Goal: Task Accomplishment & Management: Manage account settings

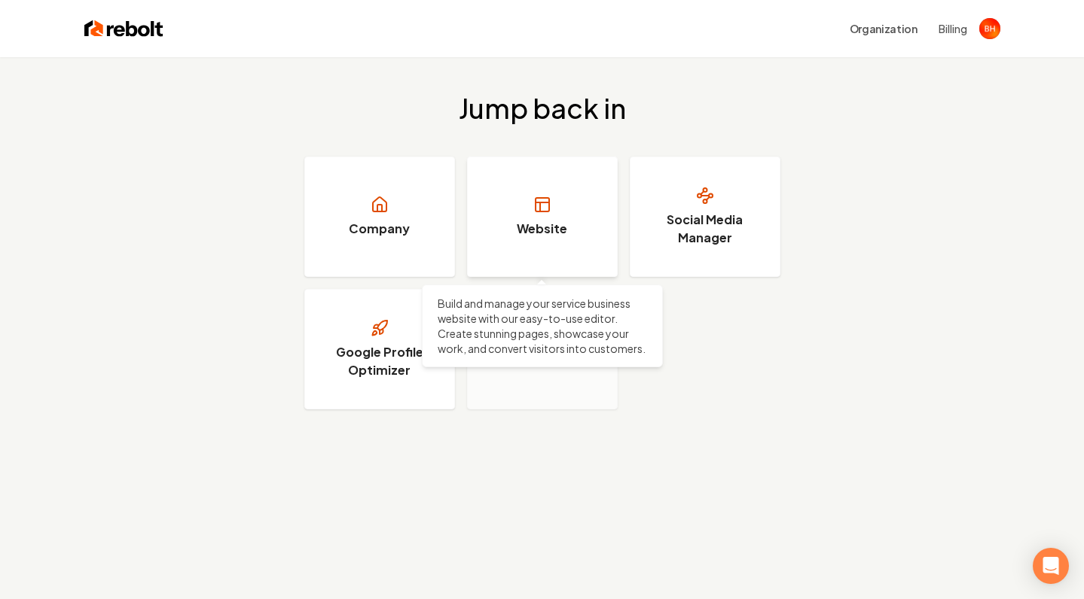
click at [514, 197] on link "Website" at bounding box center [542, 217] width 151 height 120
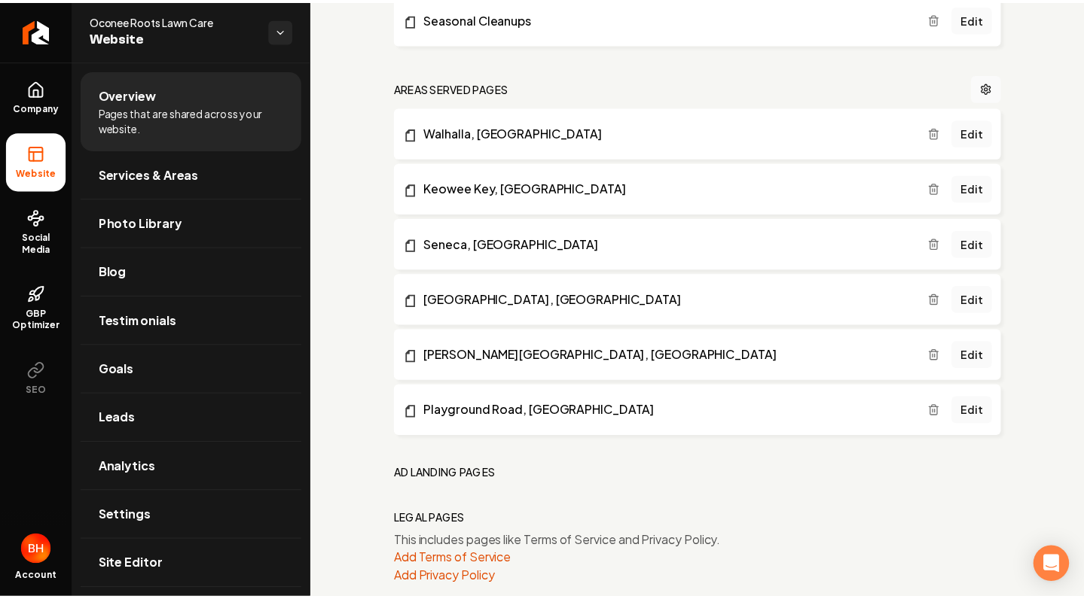
scroll to position [752, 0]
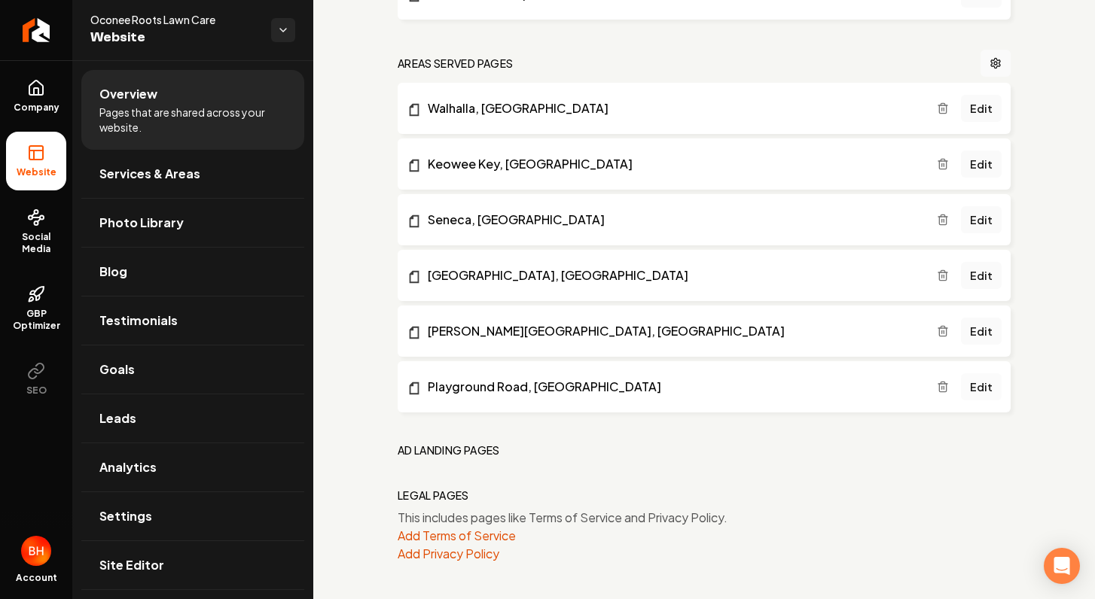
click at [971, 384] on link "Edit" at bounding box center [981, 387] width 41 height 27
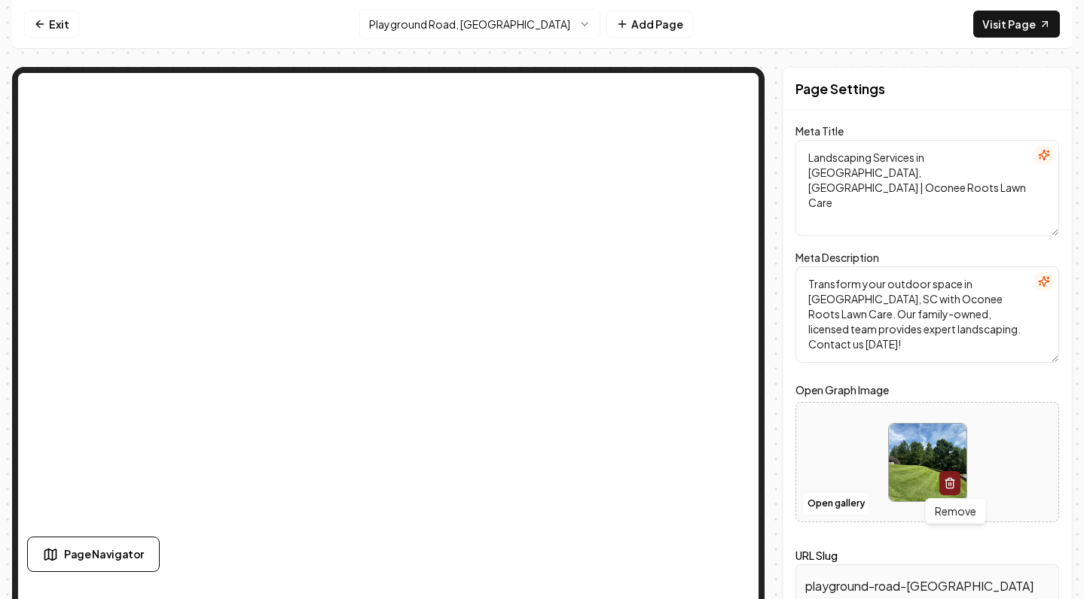
click at [951, 478] on icon "button" at bounding box center [949, 479] width 4 height 2
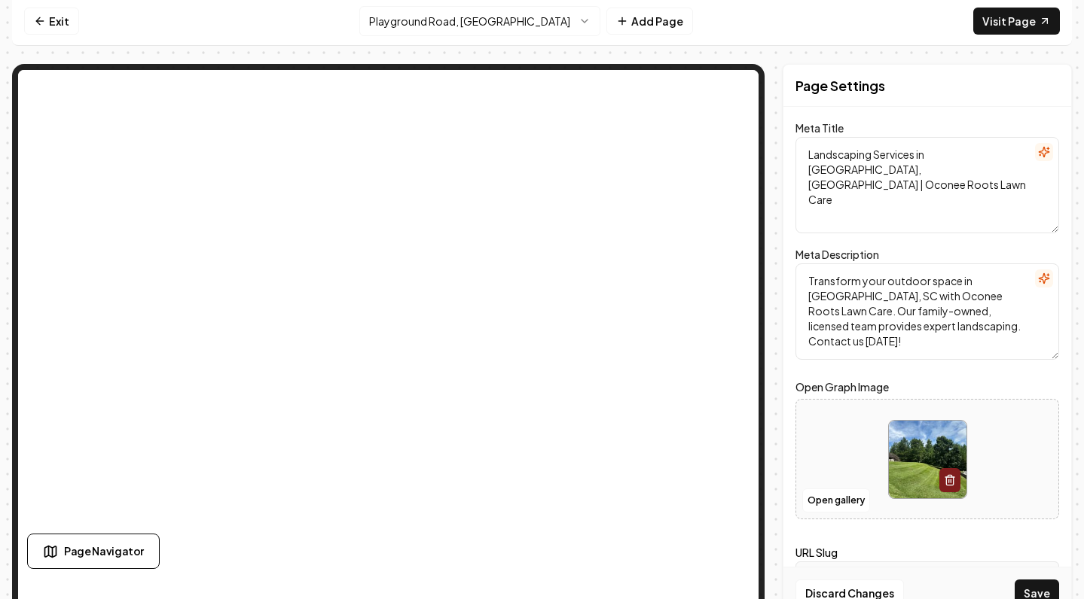
scroll to position [23, 0]
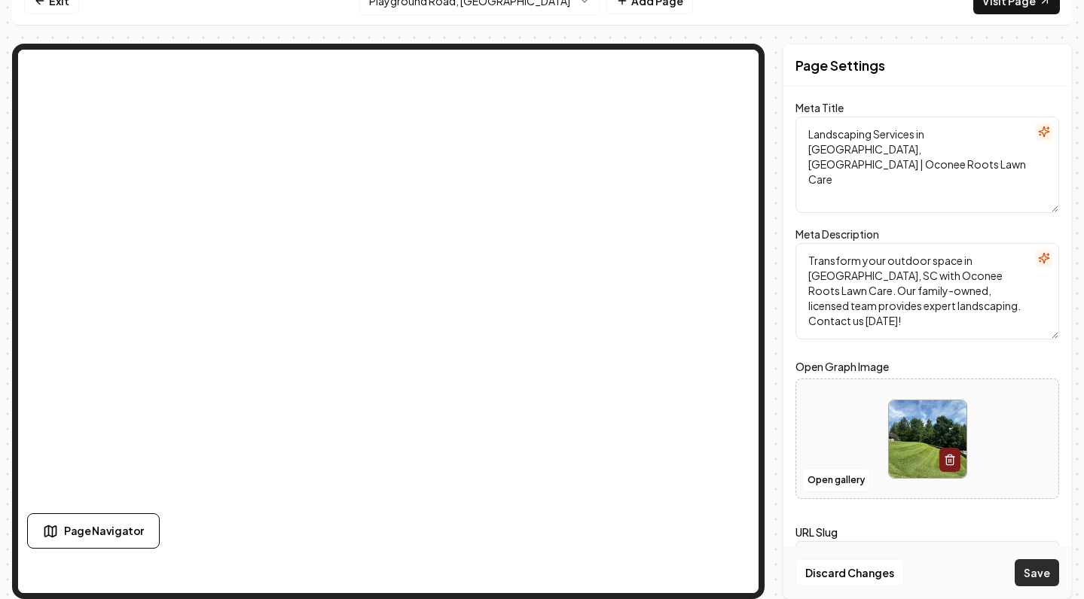
click at [1026, 574] on button "Save" at bounding box center [1036, 573] width 44 height 27
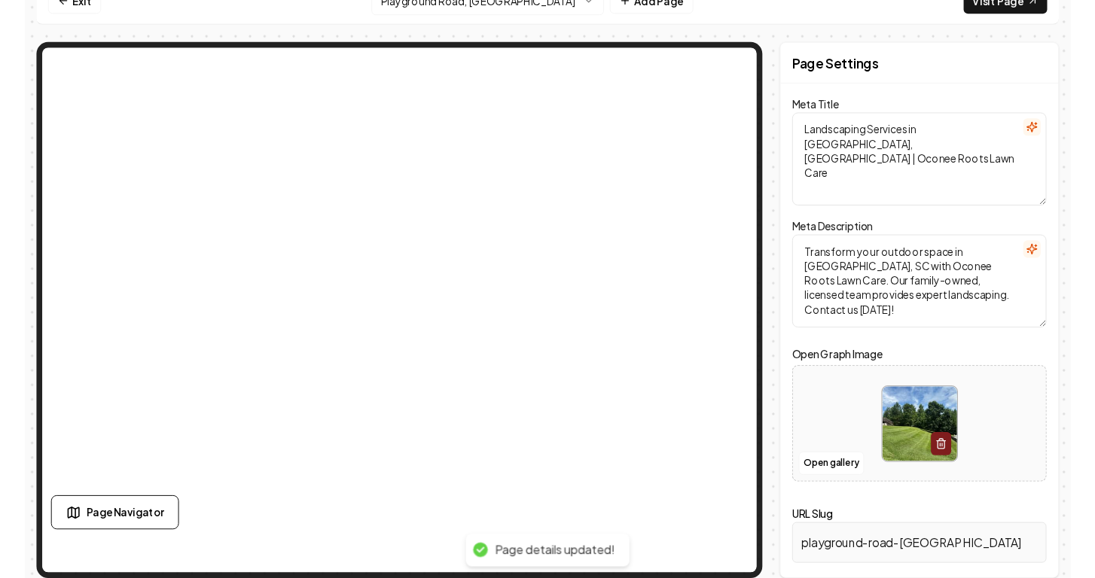
scroll to position [0, 0]
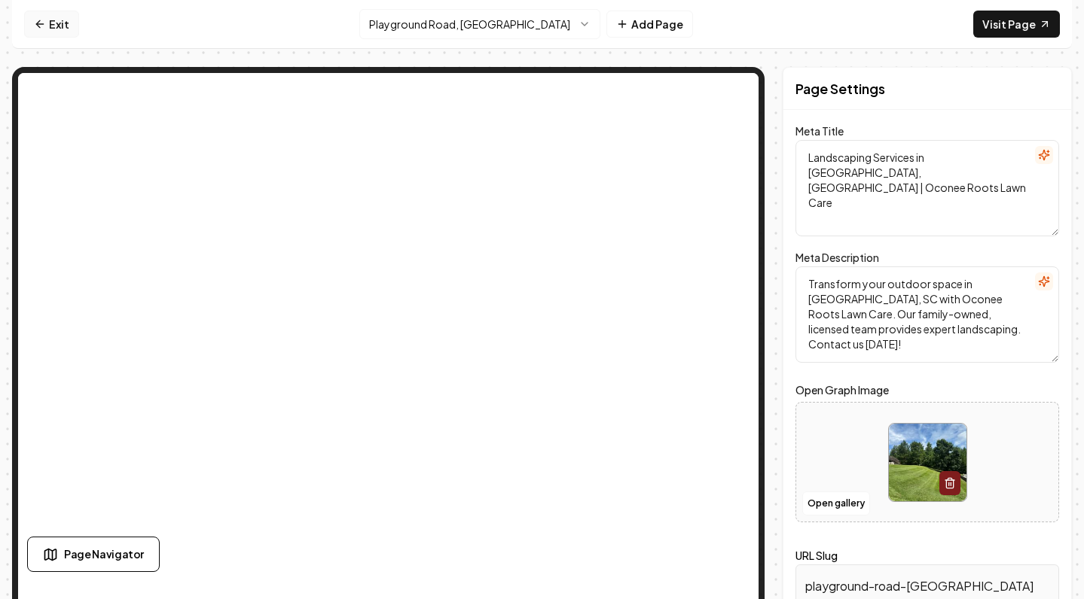
click at [36, 23] on icon at bounding box center [38, 23] width 4 height 7
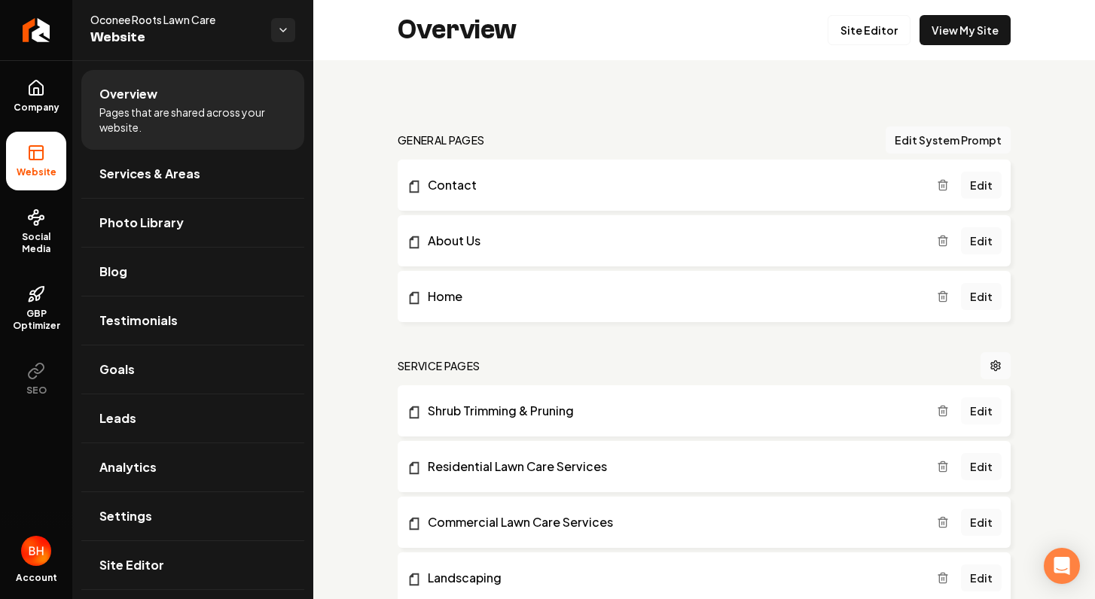
click at [968, 407] on link "Edit" at bounding box center [981, 411] width 41 height 27
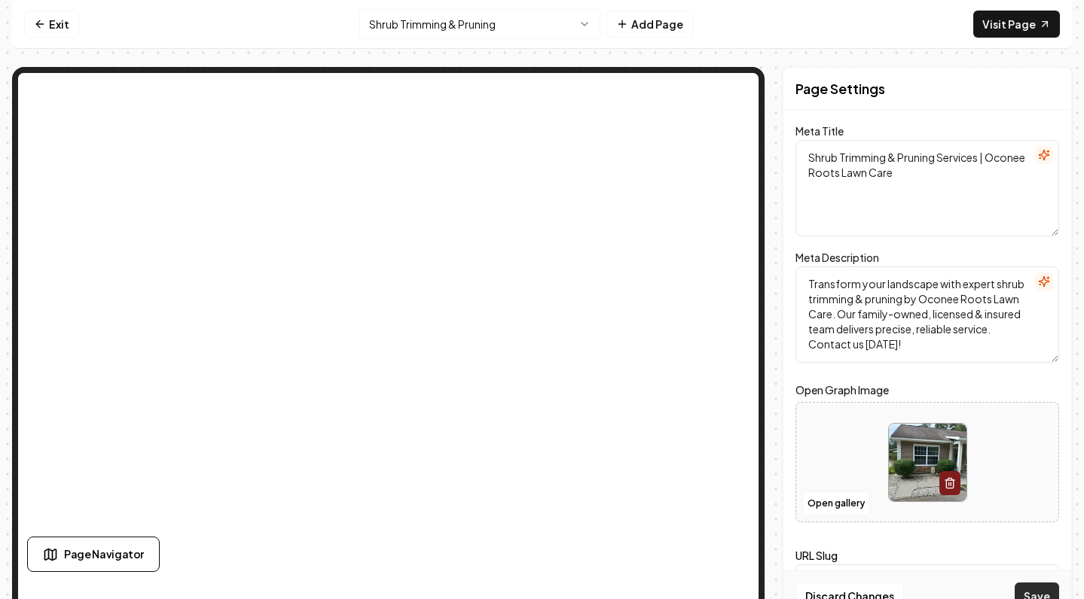
click at [1054, 589] on button "Save" at bounding box center [1036, 596] width 44 height 27
click at [50, 31] on link "Exit" at bounding box center [51, 24] width 55 height 27
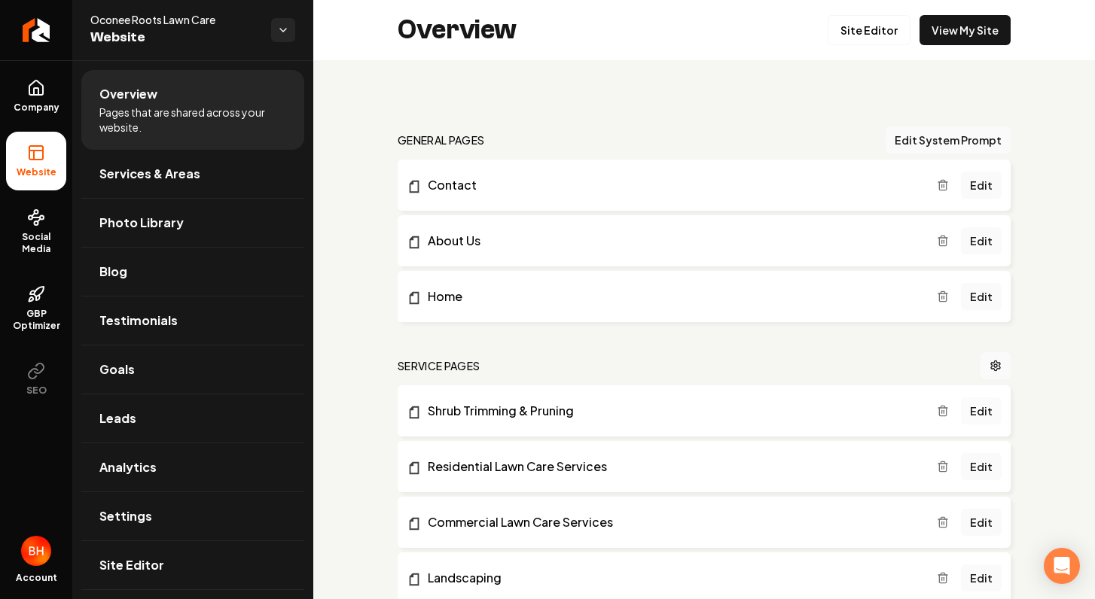
click at [977, 410] on link "Edit" at bounding box center [981, 411] width 41 height 27
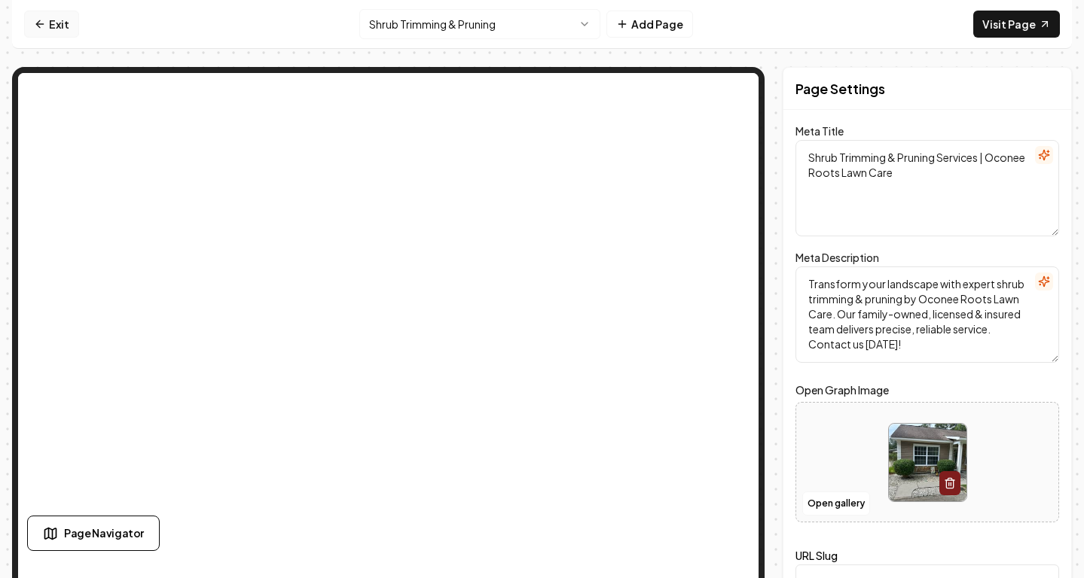
click at [48, 23] on link "Exit" at bounding box center [51, 24] width 55 height 27
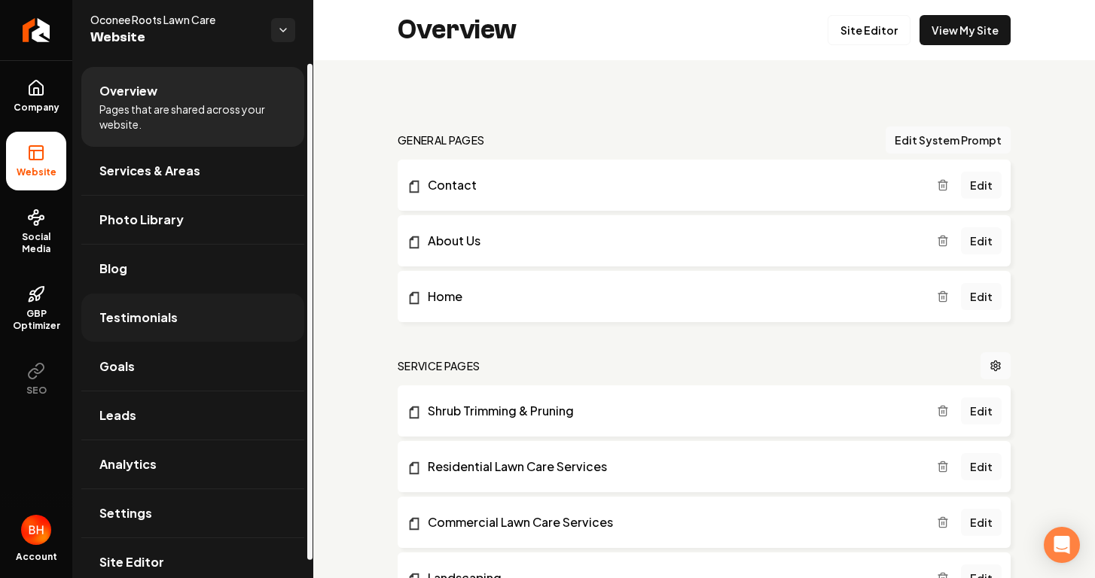
scroll to position [21, 0]
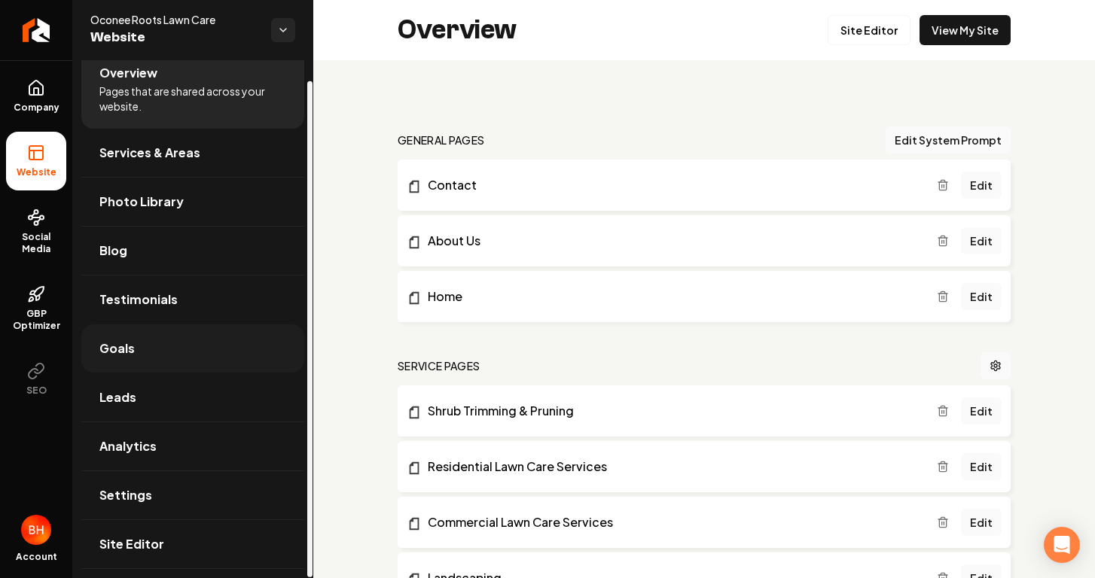
click at [143, 344] on link "Goals" at bounding box center [192, 349] width 223 height 48
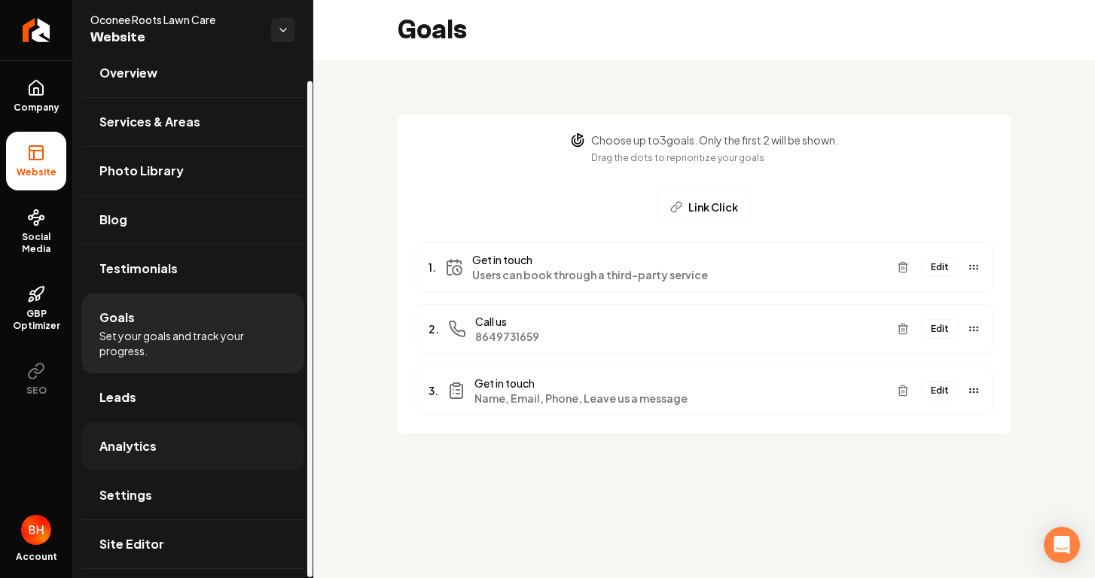
click at [133, 441] on span "Analytics" at bounding box center [127, 447] width 57 height 18
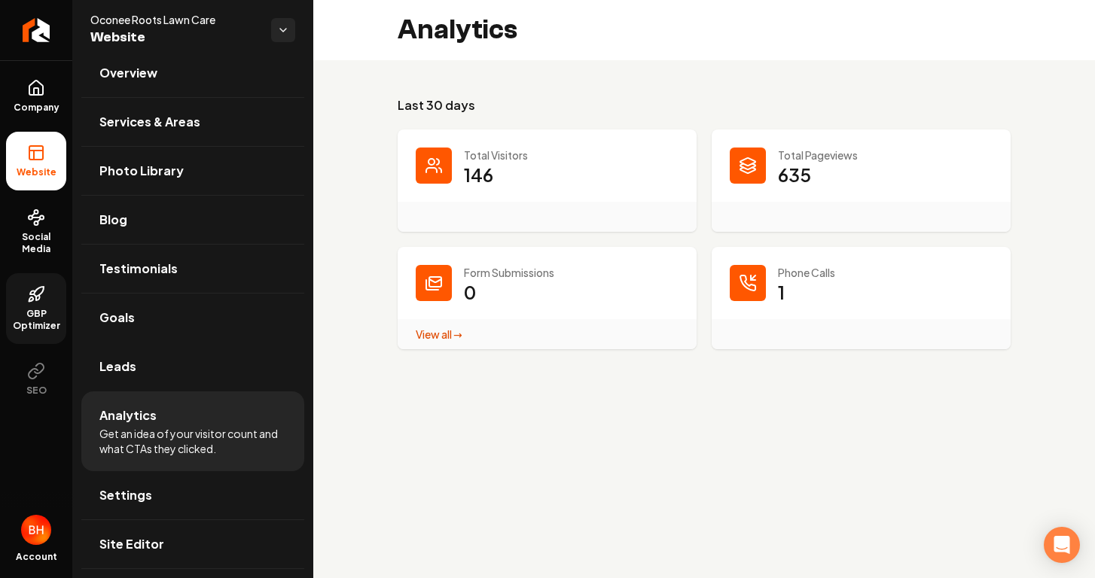
click at [32, 322] on span "GBP Optimizer" at bounding box center [36, 320] width 60 height 24
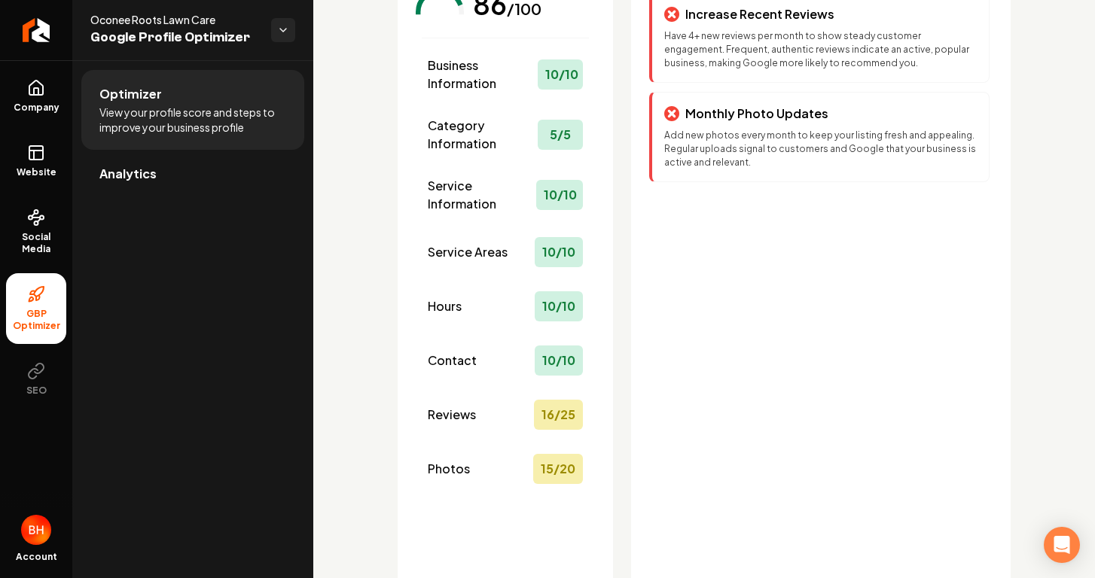
scroll to position [248, 0]
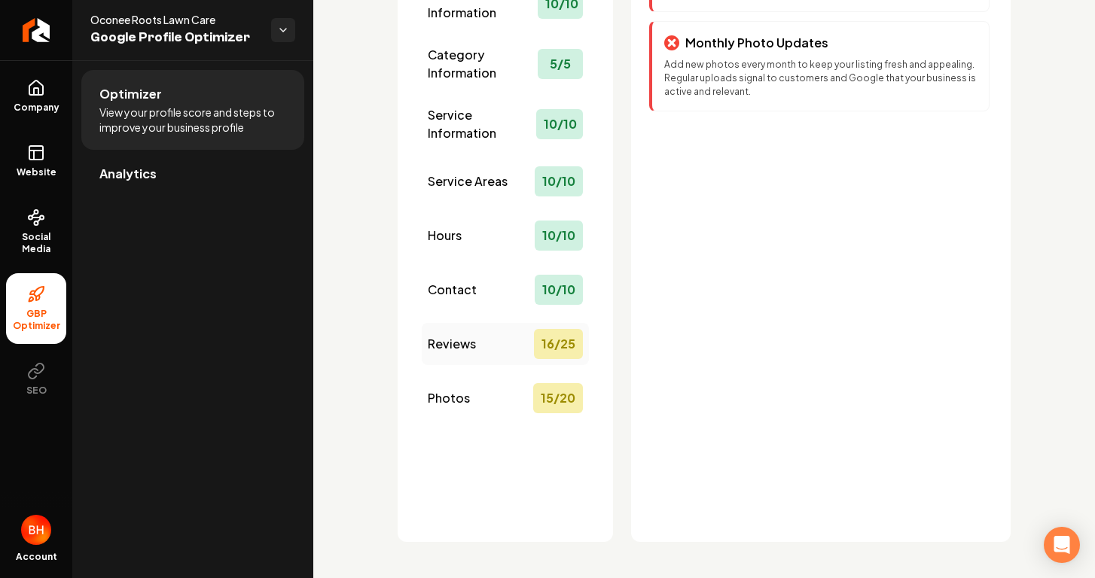
click at [553, 349] on div "16 / 25" at bounding box center [558, 344] width 49 height 30
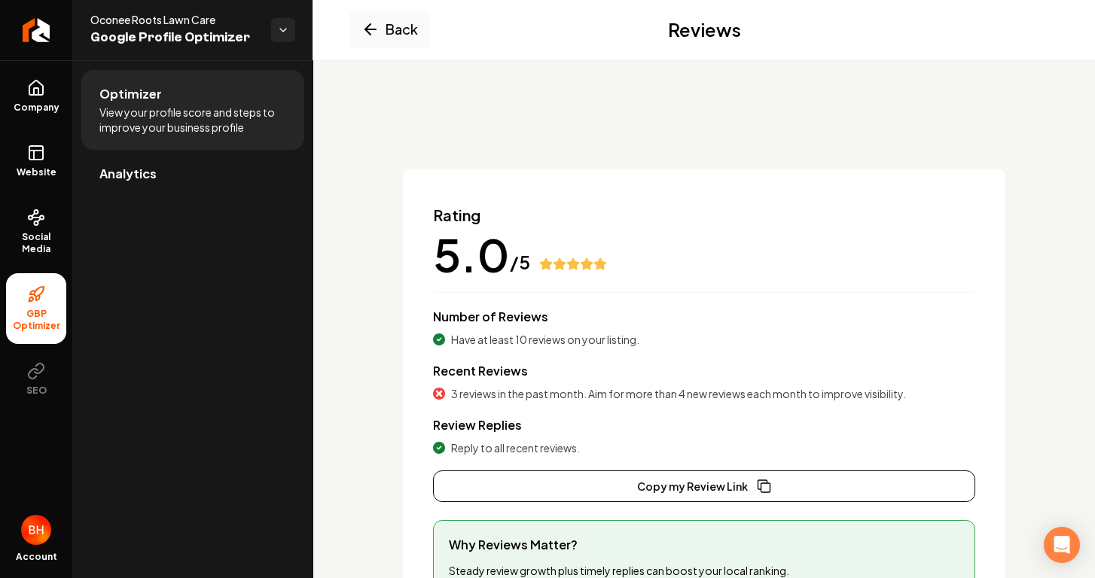
scroll to position [186, 0]
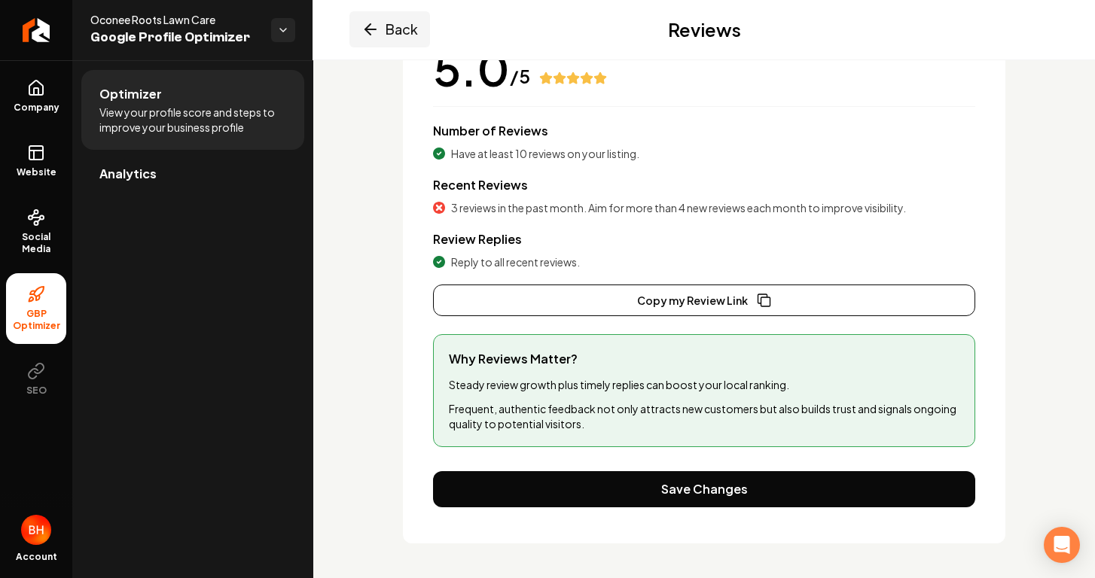
click at [380, 29] on button "Back" at bounding box center [389, 29] width 81 height 36
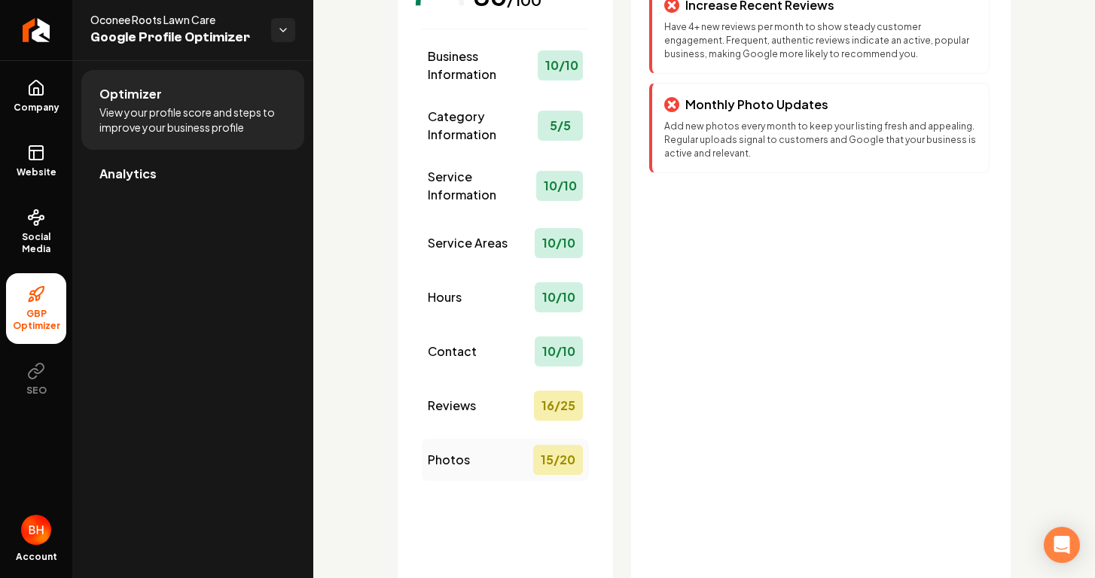
click at [546, 459] on div "15 / 20" at bounding box center [558, 460] width 50 height 30
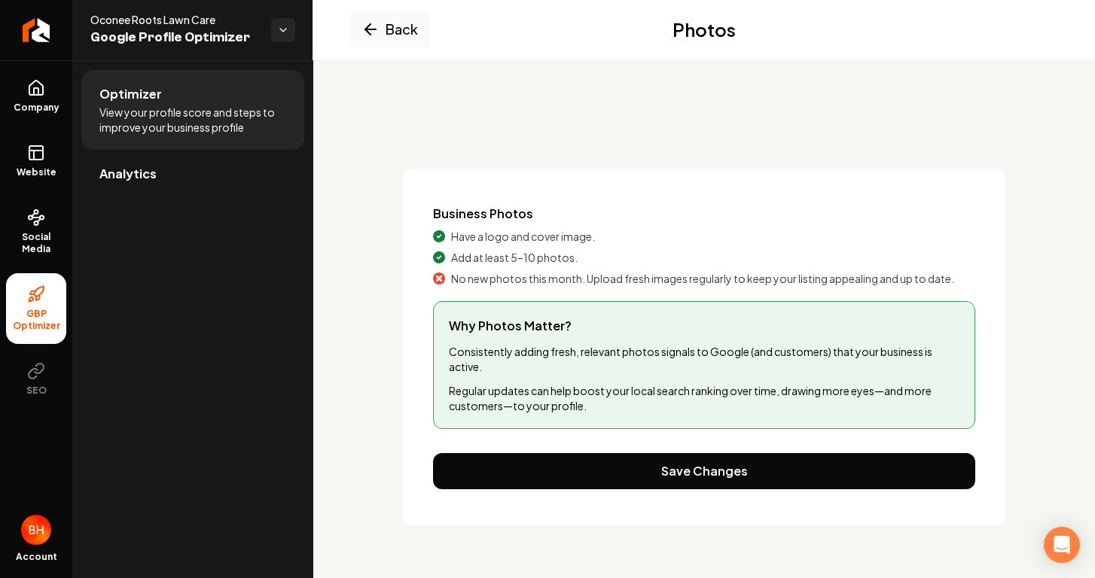
scroll to position [0, 0]
click at [361, 35] on icon "Main content area" at bounding box center [370, 29] width 18 height 18
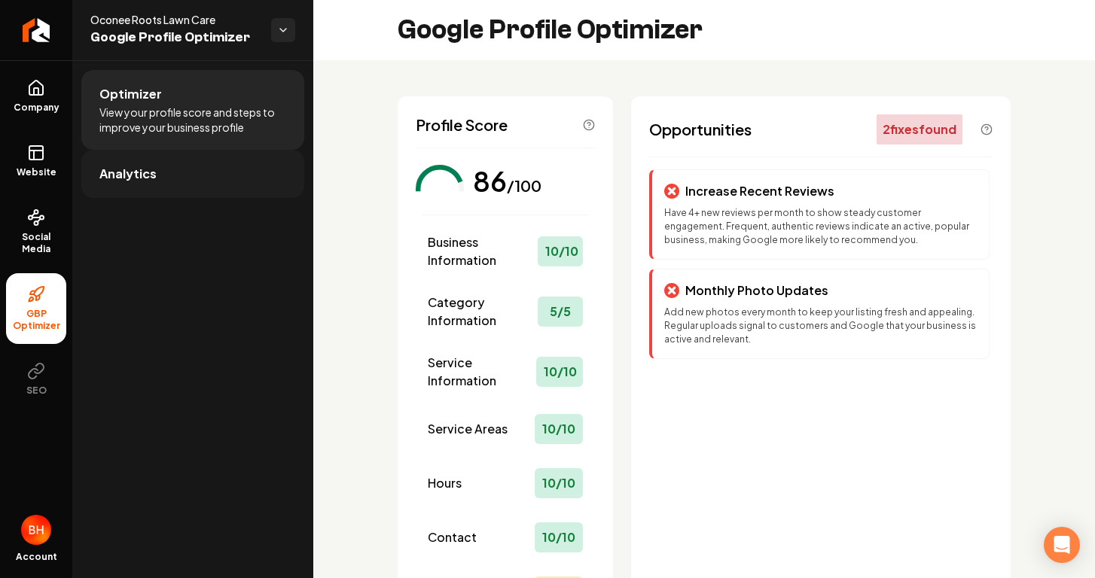
click at [209, 181] on link "Analytics" at bounding box center [192, 174] width 223 height 48
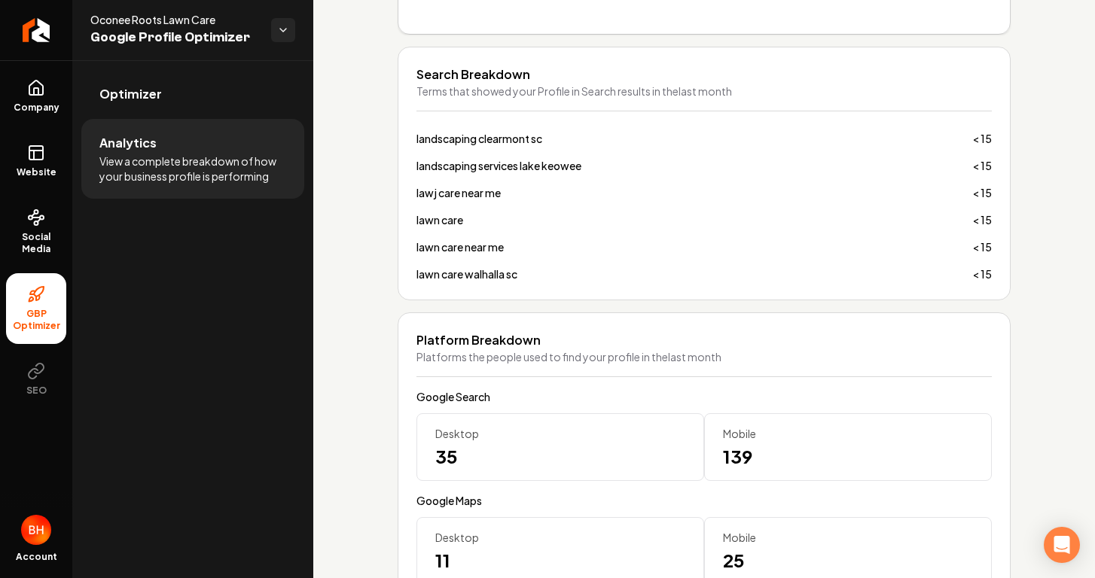
scroll to position [1097, 0]
